Goal: Task Accomplishment & Management: Use online tool/utility

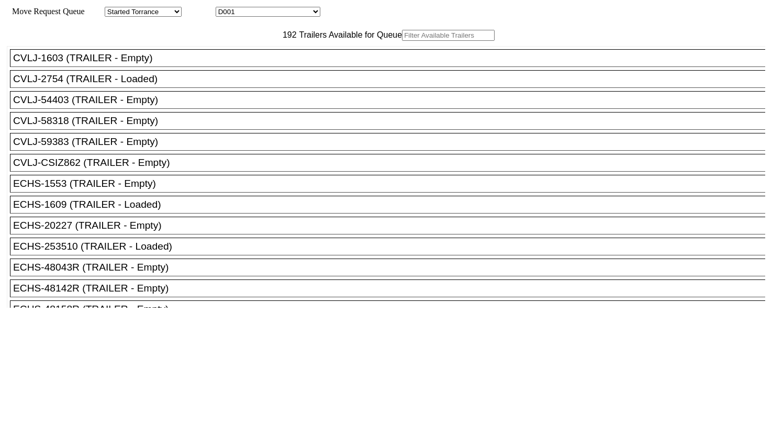
click at [228, 41] on div "192 Trailers Available for Queue" at bounding box center [386, 35] width 758 height 11
click at [402, 41] on input "text" at bounding box center [448, 35] width 93 height 11
paste input "QULM5516"
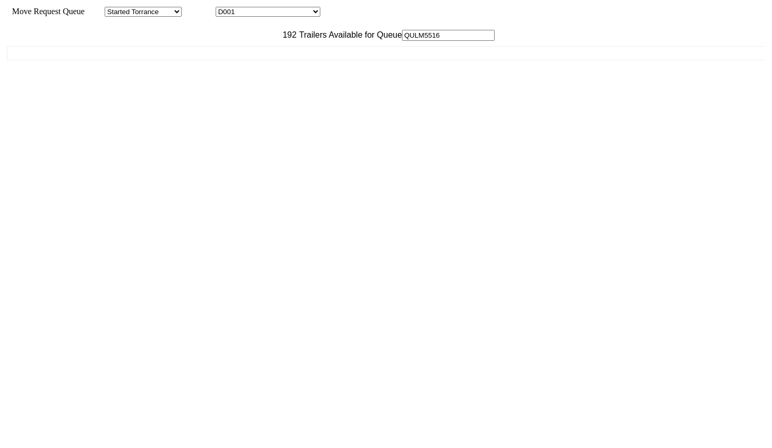
click at [402, 41] on input "QULM5516" at bounding box center [448, 35] width 93 height 11
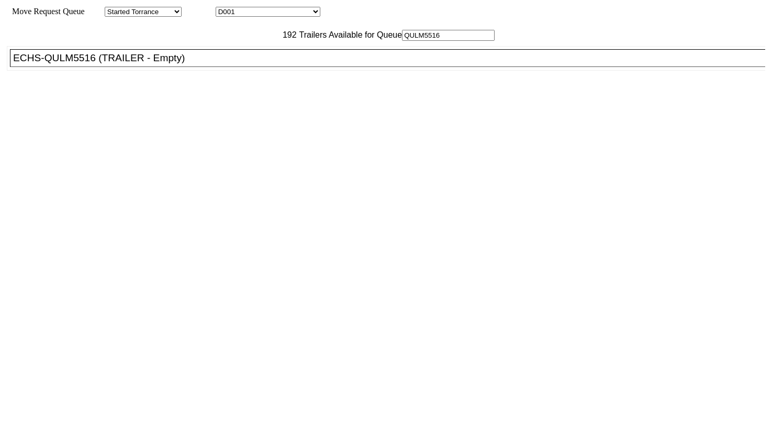
type input "QULM5516"
click at [212, 64] on div "ECHS-QULM5516 (TRAILER - Empty)" at bounding box center [392, 58] width 758 height 12
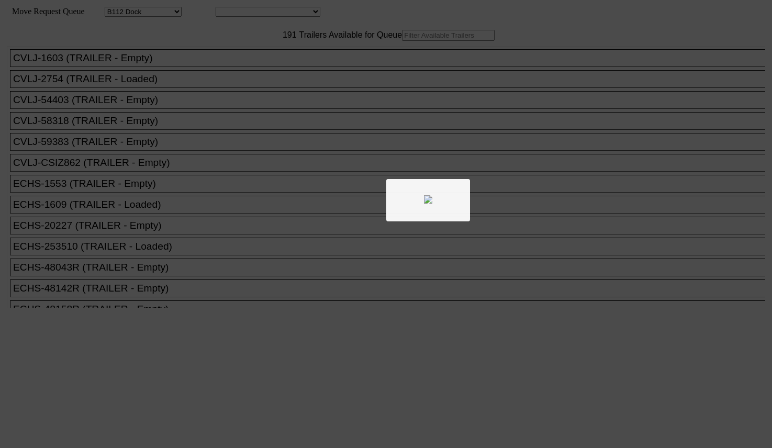
select select "121"
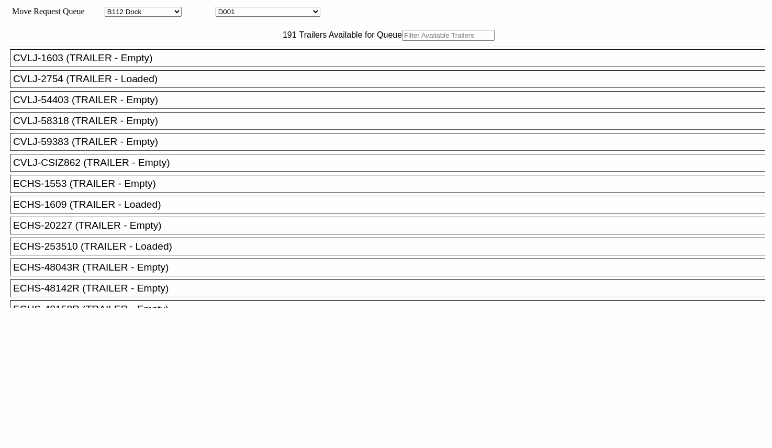
click at [402, 41] on input "text" at bounding box center [448, 35] width 93 height 11
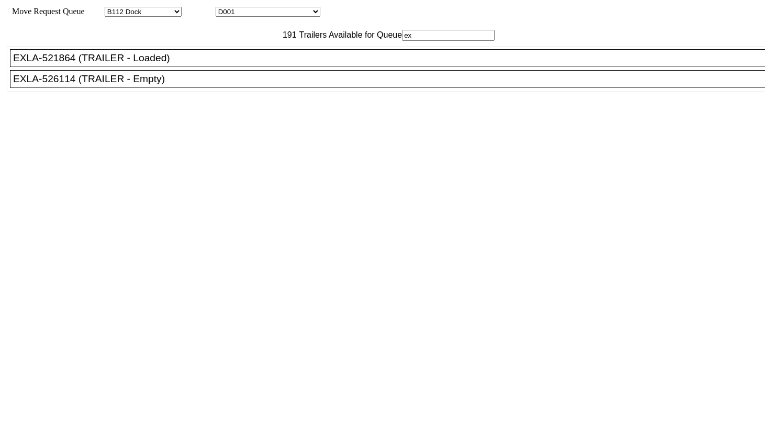
type input "ex"
drag, startPoint x: 179, startPoint y: 105, endPoint x: 203, endPoint y: 114, distance: 24.5
click at [179, 85] on div "EXLA-526114 (TRAILER - Empty)" at bounding box center [392, 79] width 758 height 12
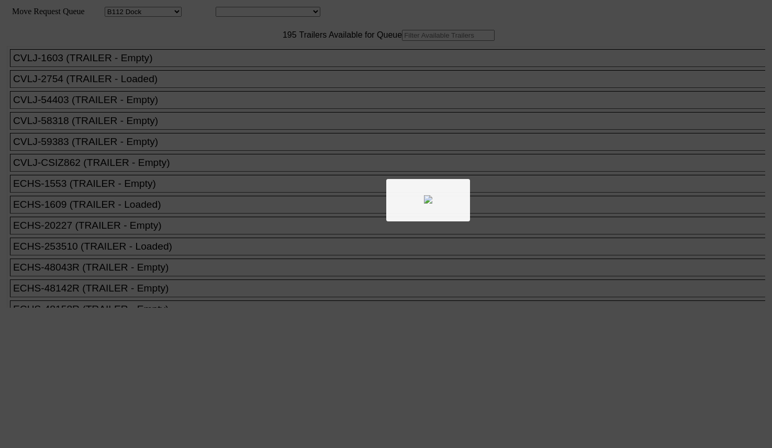
select select "121"
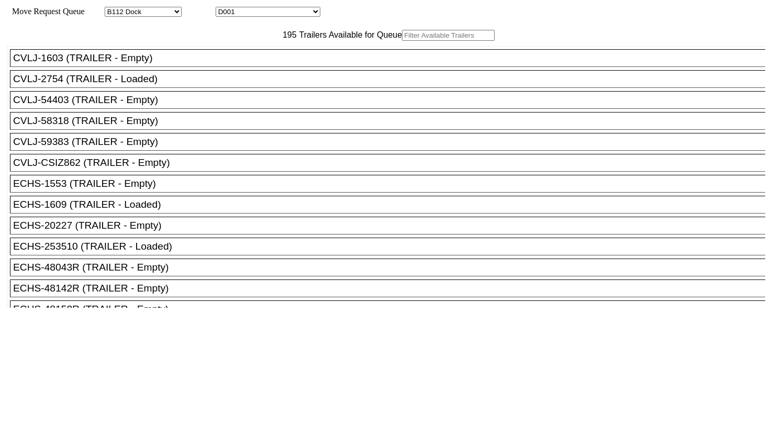
click at [402, 41] on input "text" at bounding box center [448, 35] width 93 height 11
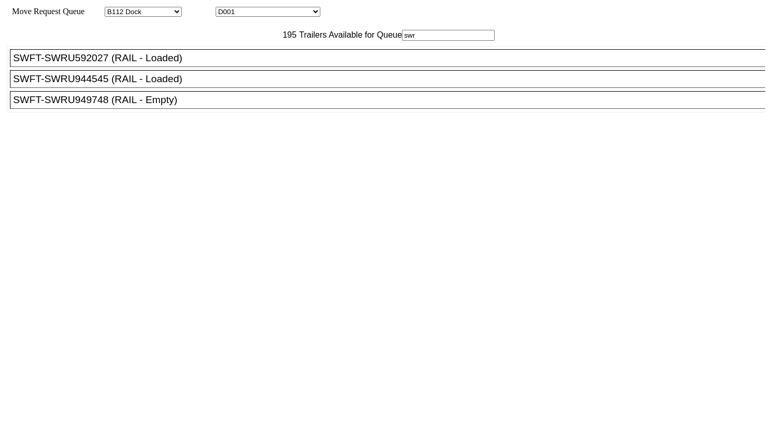
type input "swr"
click at [181, 106] on div "SWFT-SWRU949748 (RAIL - Empty)" at bounding box center [392, 100] width 758 height 12
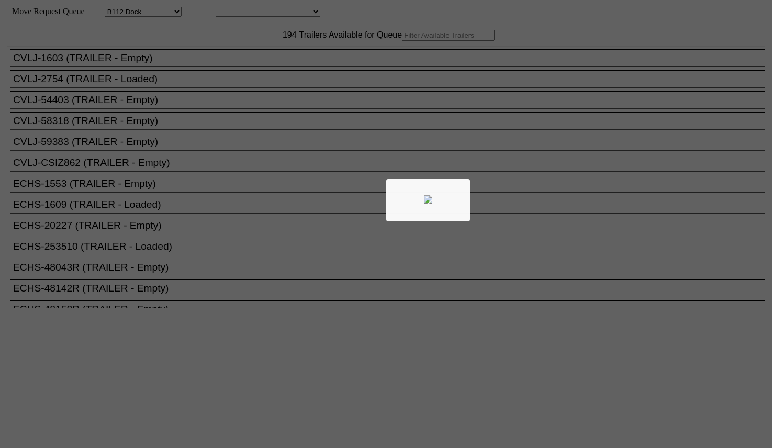
select select "121"
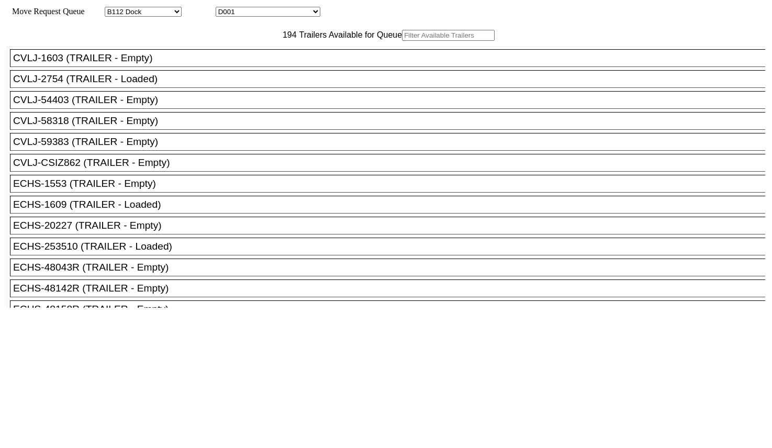
click at [402, 41] on input "text" at bounding box center [448, 35] width 93 height 11
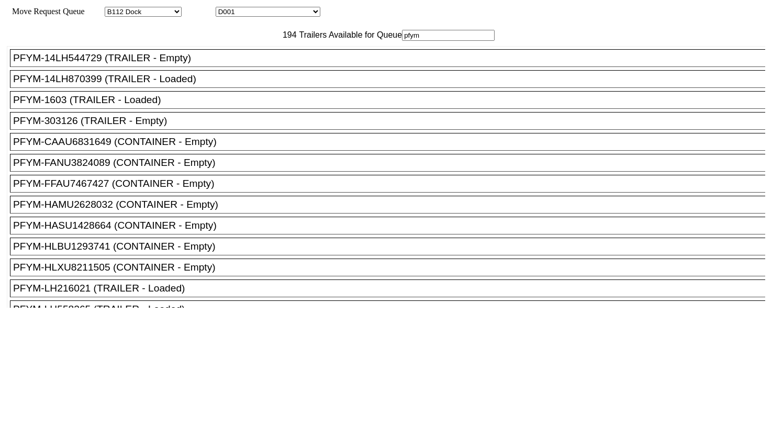
type input "pfym"
click at [153, 127] on div "PFYM-303126 (TRAILER - Empty)" at bounding box center [392, 121] width 758 height 12
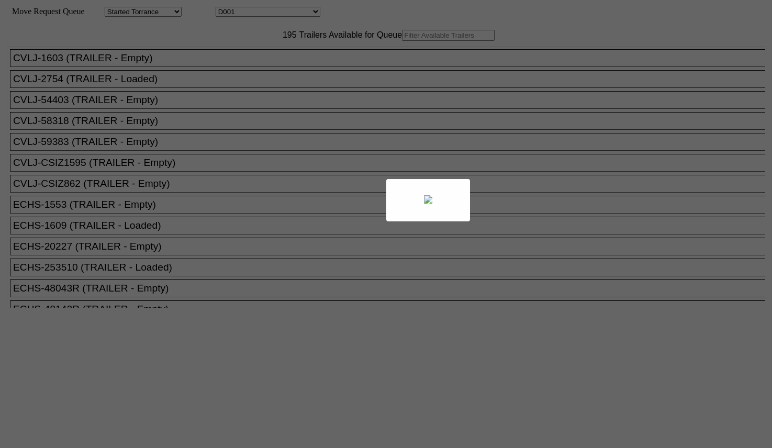
click at [223, 57] on div at bounding box center [386, 224] width 772 height 448
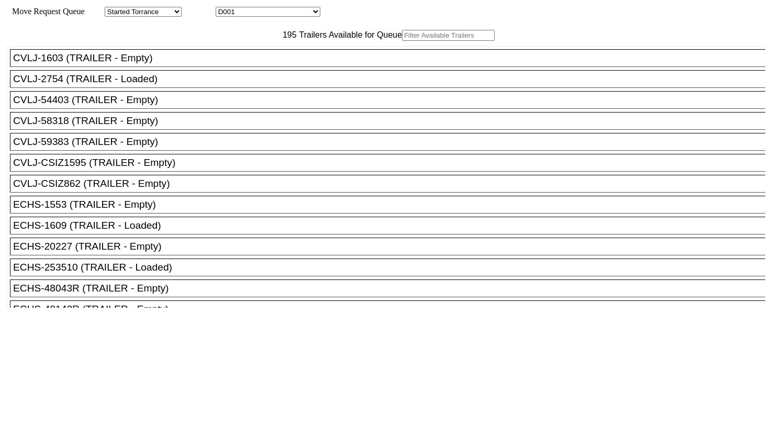
click at [402, 41] on input "text" at bounding box center [448, 35] width 93 height 11
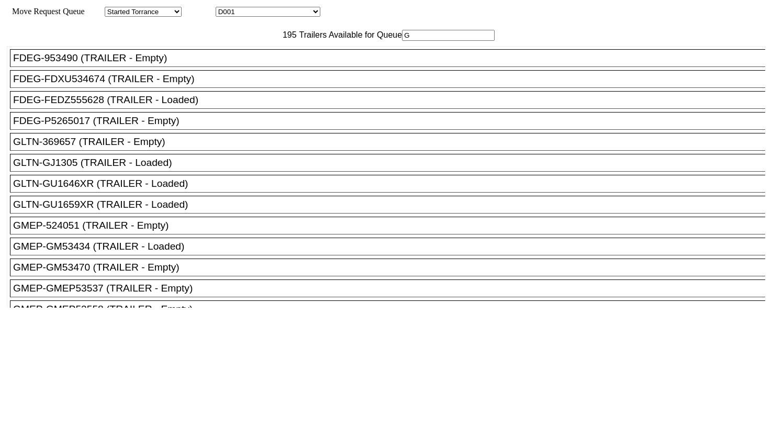
type input "G"
click at [192, 148] on div "GLTN-369657 (TRAILER - Empty)" at bounding box center [392, 142] width 758 height 12
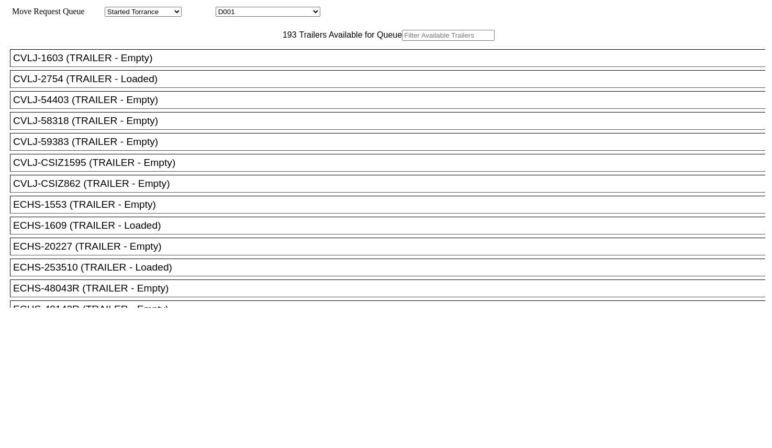
click at [402, 41] on input "text" at bounding box center [448, 35] width 93 height 11
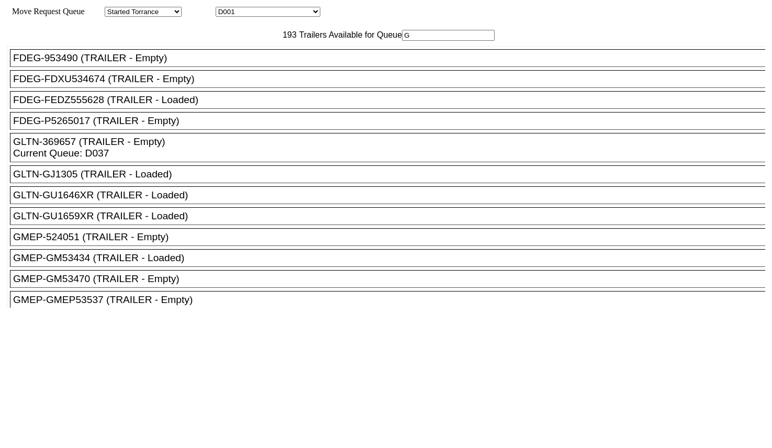
type input "GA"
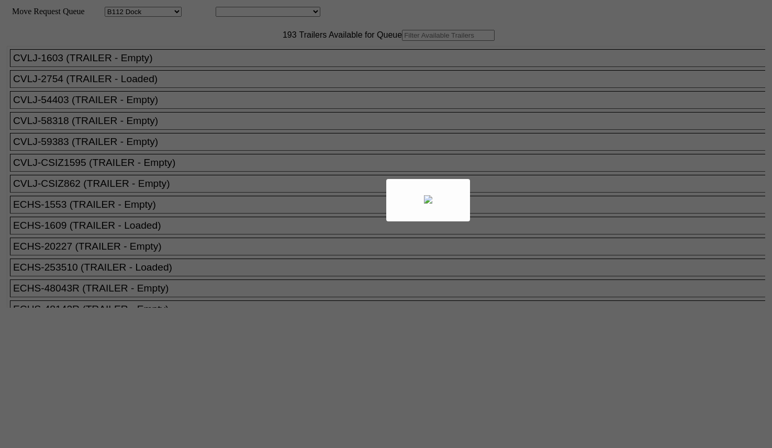
select select "121"
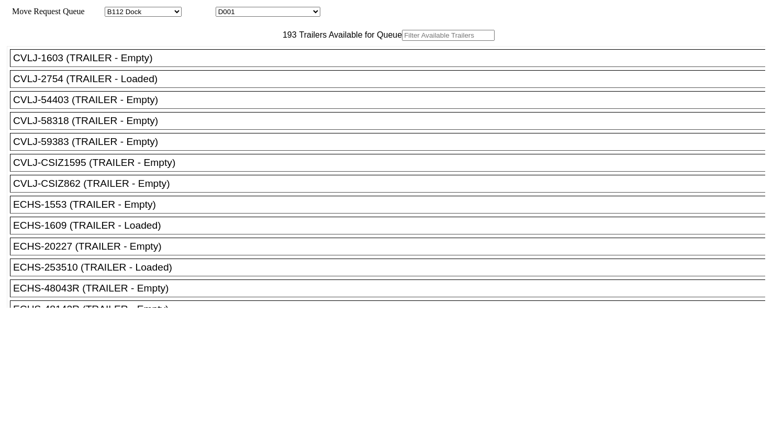
click at [402, 41] on input "text" at bounding box center [448, 35] width 93 height 11
type input "G"
click at [402, 41] on input "text" at bounding box center [448, 35] width 93 height 11
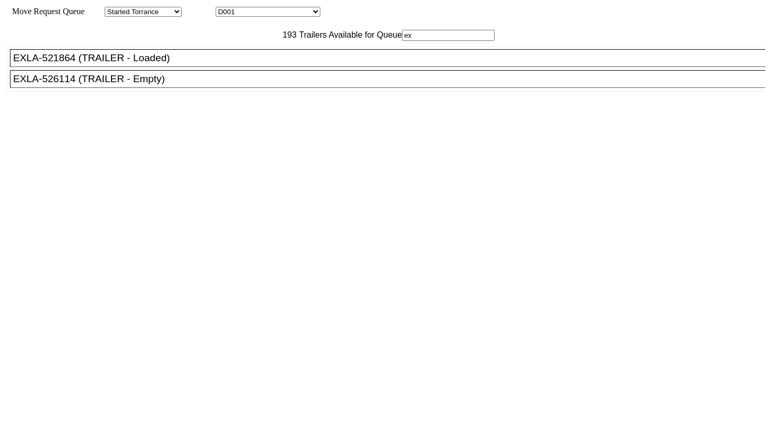
type input "ex"
click at [205, 85] on div "EXLA-526114 (TRAILER - Empty)" at bounding box center [392, 79] width 758 height 12
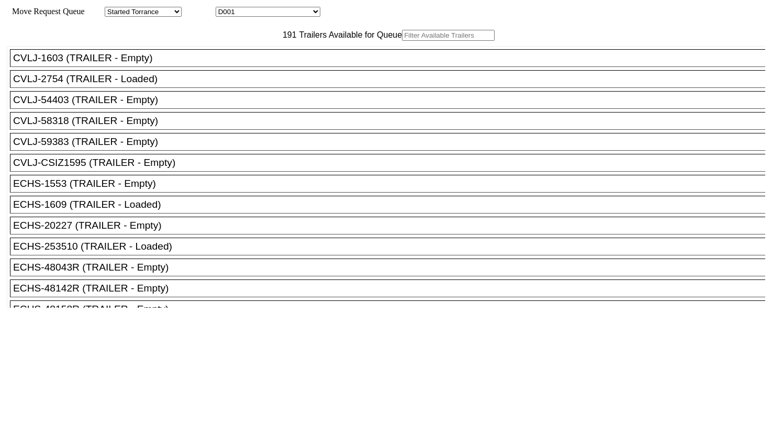
click at [402, 41] on input "text" at bounding box center [448, 35] width 93 height 11
paste input "QULM5516"
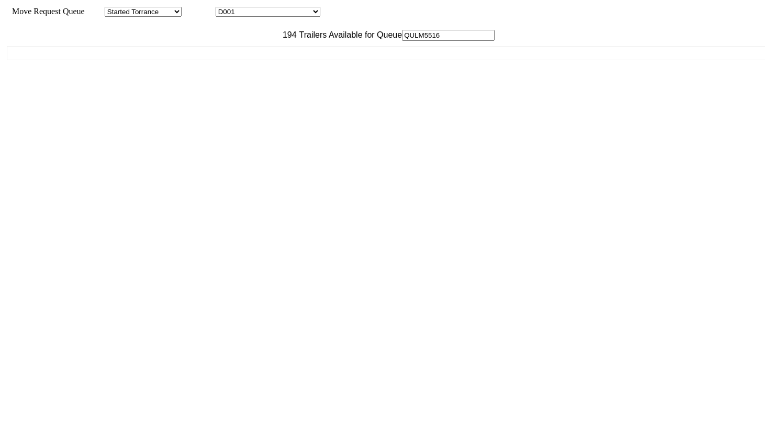
click at [402, 41] on input "QULM5516" at bounding box center [448, 35] width 93 height 11
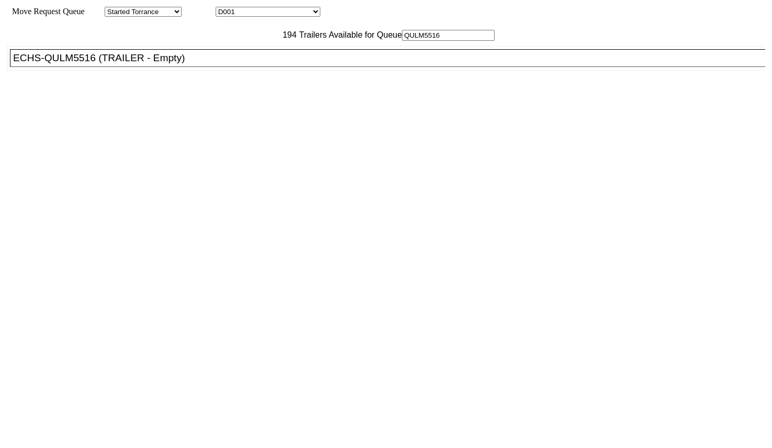
type input "QULM5516"
click at [222, 64] on div "ECHS-QULM5516 (TRAILER - Empty)" at bounding box center [392, 58] width 758 height 12
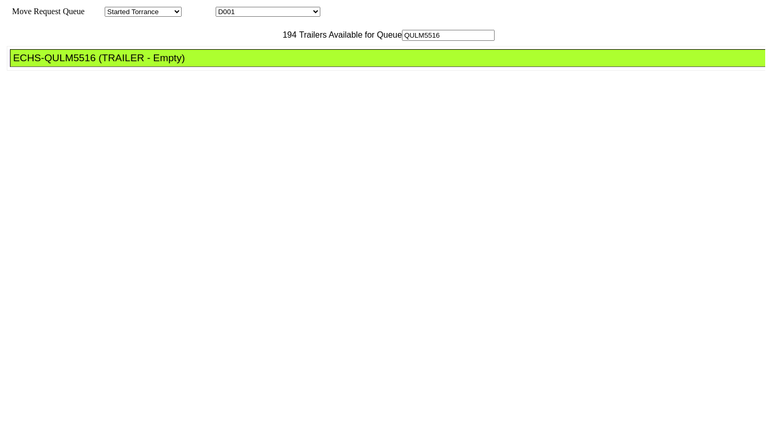
click at [341, 308] on div at bounding box center [386, 432] width 758 height 249
